Goal: Check status: Check status

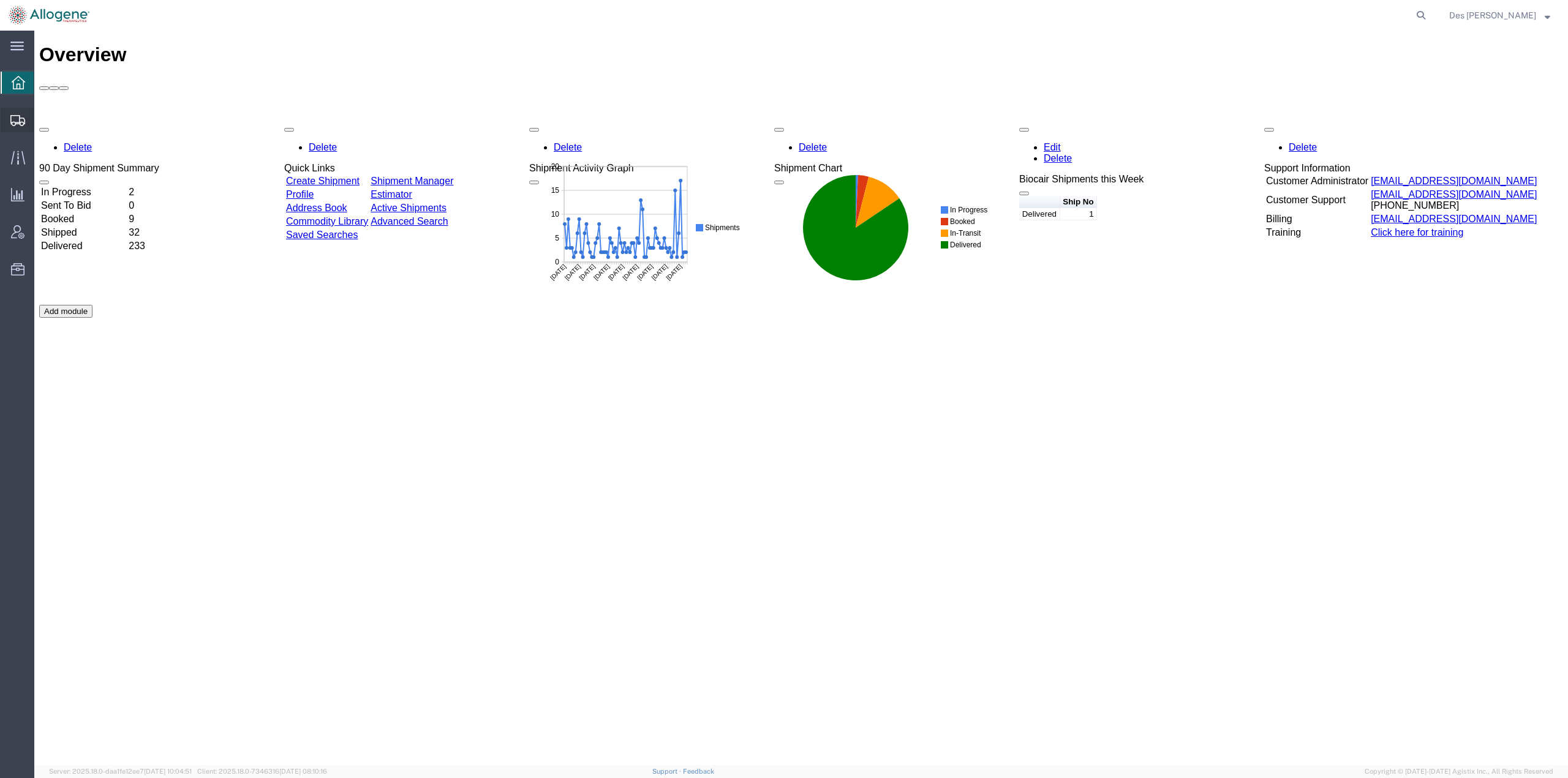
click at [42, 118] on span "Shipments" at bounding box center [38, 120] width 9 height 24
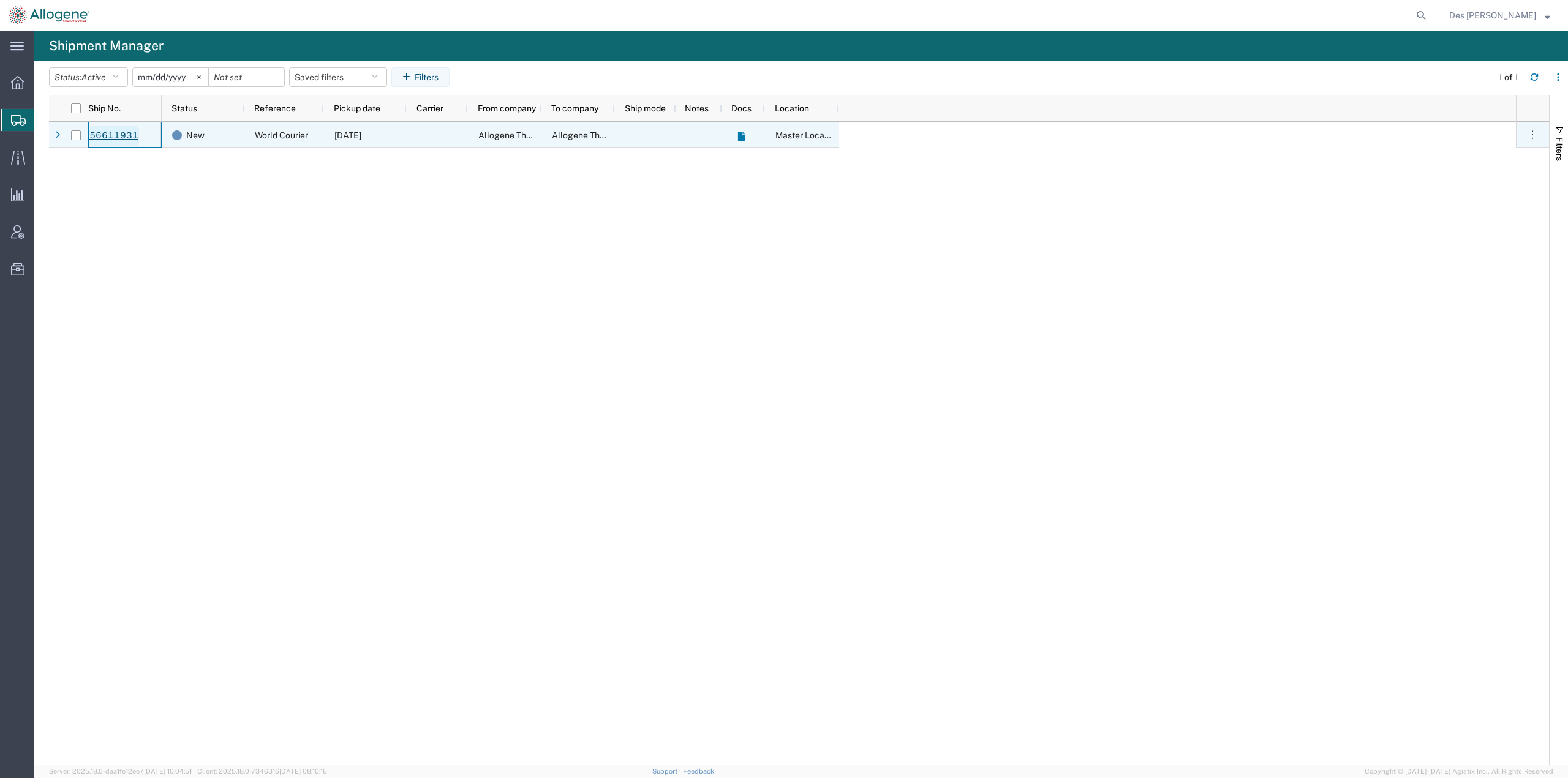
click at [104, 136] on link "56611931" at bounding box center [114, 136] width 50 height 20
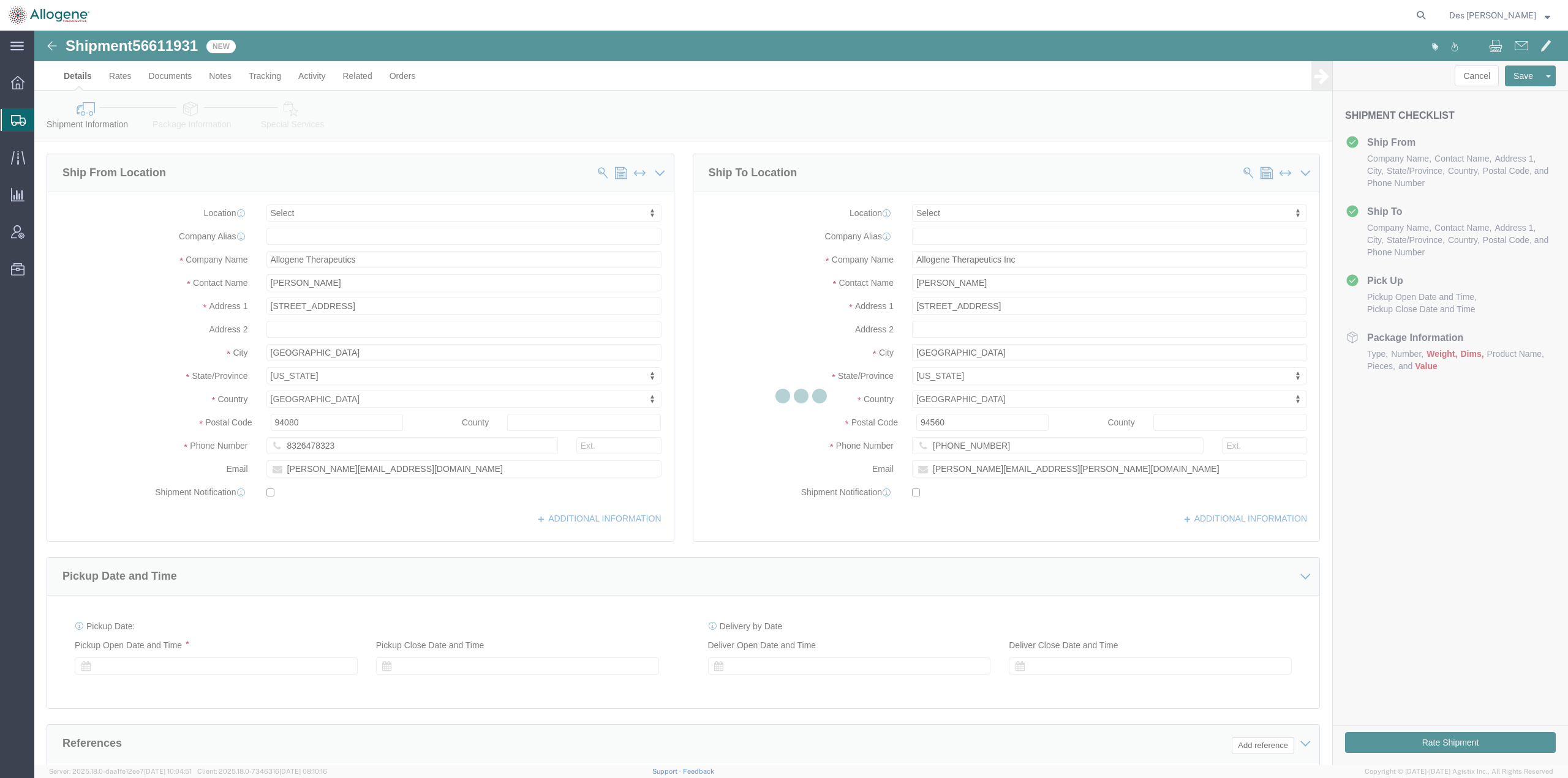
select select
